Goal: Use online tool/utility: Utilize a website feature to perform a specific function

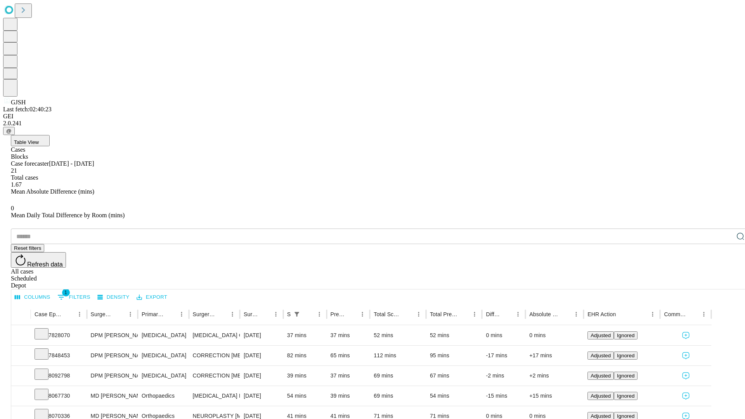
click at [39, 139] on span "Table View" at bounding box center [26, 142] width 25 height 6
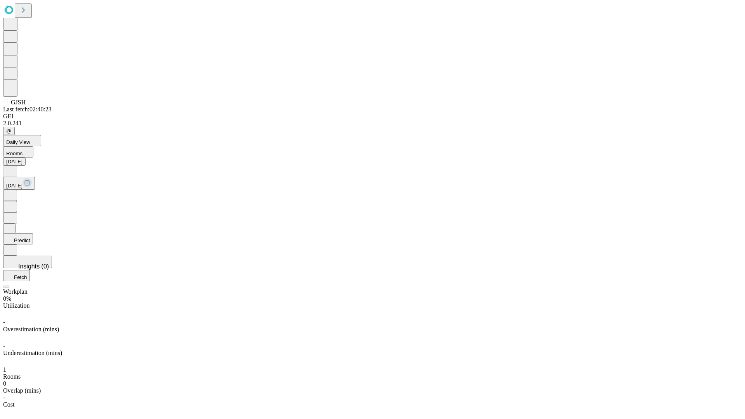
click at [33, 233] on button "Predict" at bounding box center [18, 238] width 30 height 11
